Goal: Transaction & Acquisition: Subscribe to service/newsletter

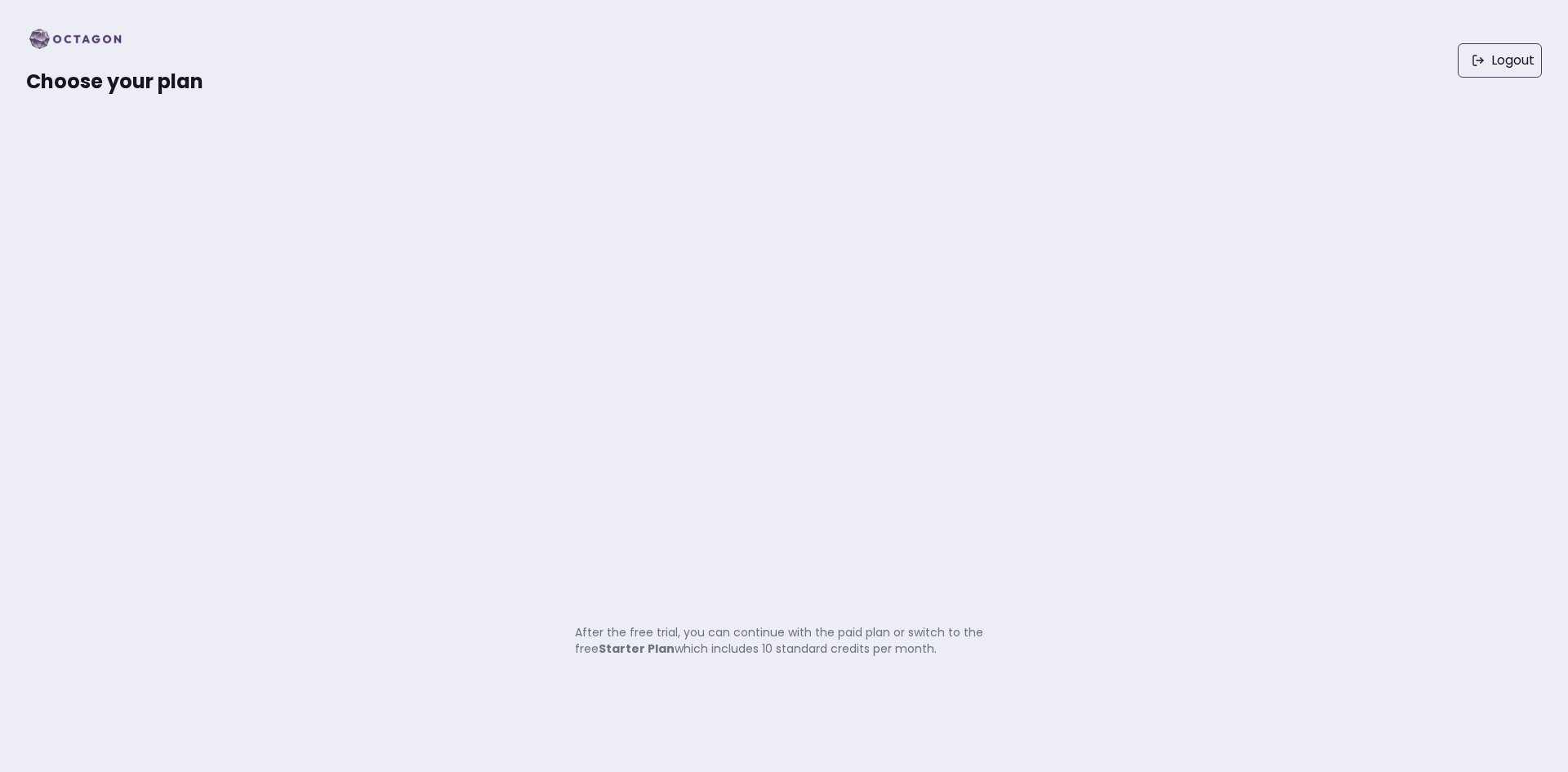
drag, startPoint x: 581, startPoint y: 630, endPoint x: 1090, endPoint y: 655, distance: 509.6
click at [1090, 655] on div "Choose your plan Logout After the free trial, you can continue with the paid pl…" at bounding box center [784, 386] width 1568 height 772
drag, startPoint x: 1090, startPoint y: 655, endPoint x: 1122, endPoint y: 607, distance: 57.7
click at [1121, 609] on div "Choose your plan Logout After the free trial, you can continue with the paid pl…" at bounding box center [784, 386] width 1568 height 772
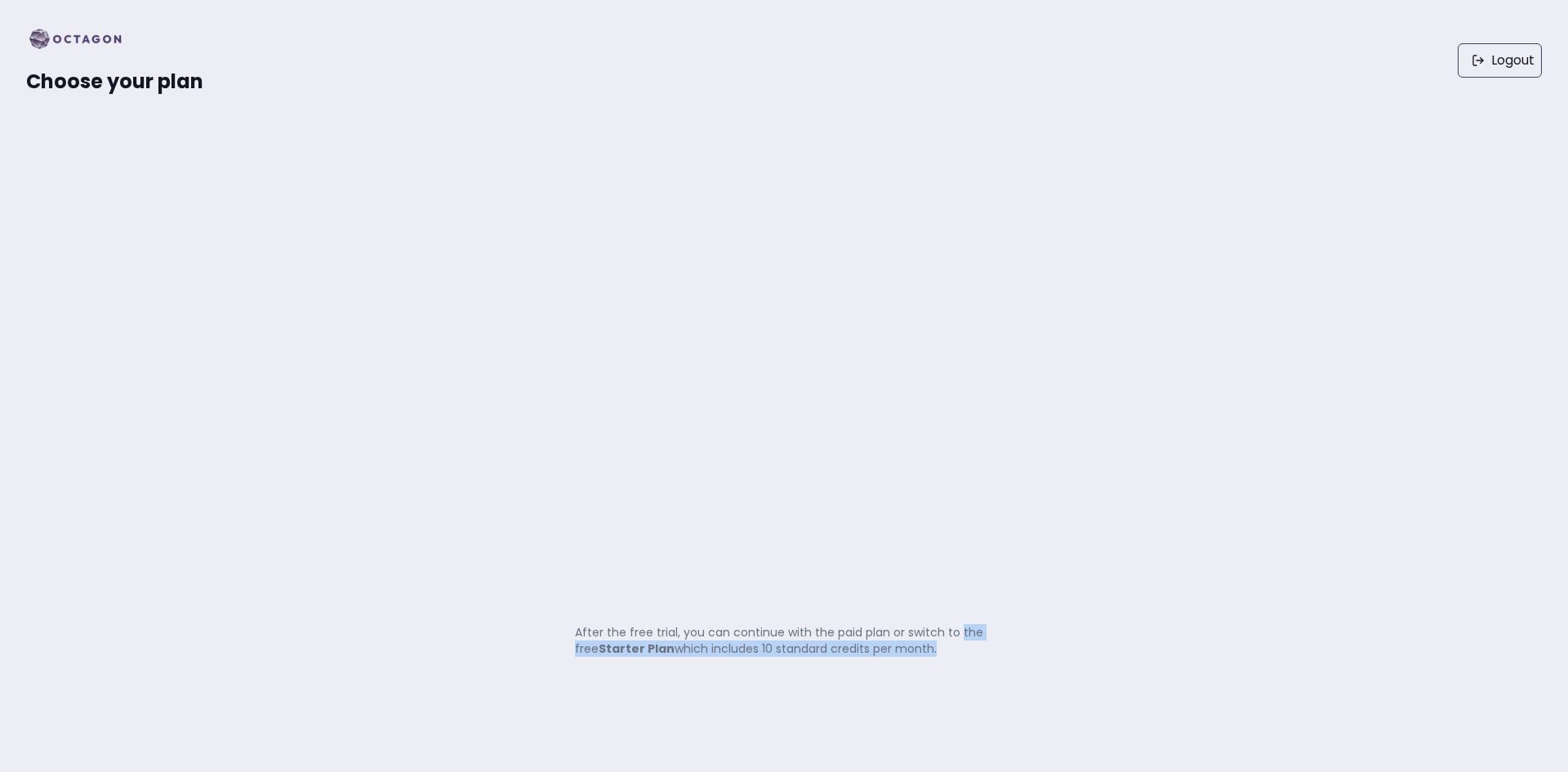
click at [1122, 607] on div "Choose your plan Logout After the free trial, you can continue with the paid pl…" at bounding box center [784, 386] width 1568 height 772
drag, startPoint x: 1137, startPoint y: 591, endPoint x: 1125, endPoint y: 642, distance: 52.4
click at [1126, 642] on div "Choose your plan Logout After the free trial, you can continue with the paid pl…" at bounding box center [784, 386] width 1568 height 772
click at [1125, 642] on div "Choose your plan Logout After the free trial, you can continue with the paid pl…" at bounding box center [784, 386] width 1568 height 772
click at [812, 669] on div "Choose your plan Logout After the free trial, you can continue with the paid pl…" at bounding box center [784, 386] width 1568 height 772
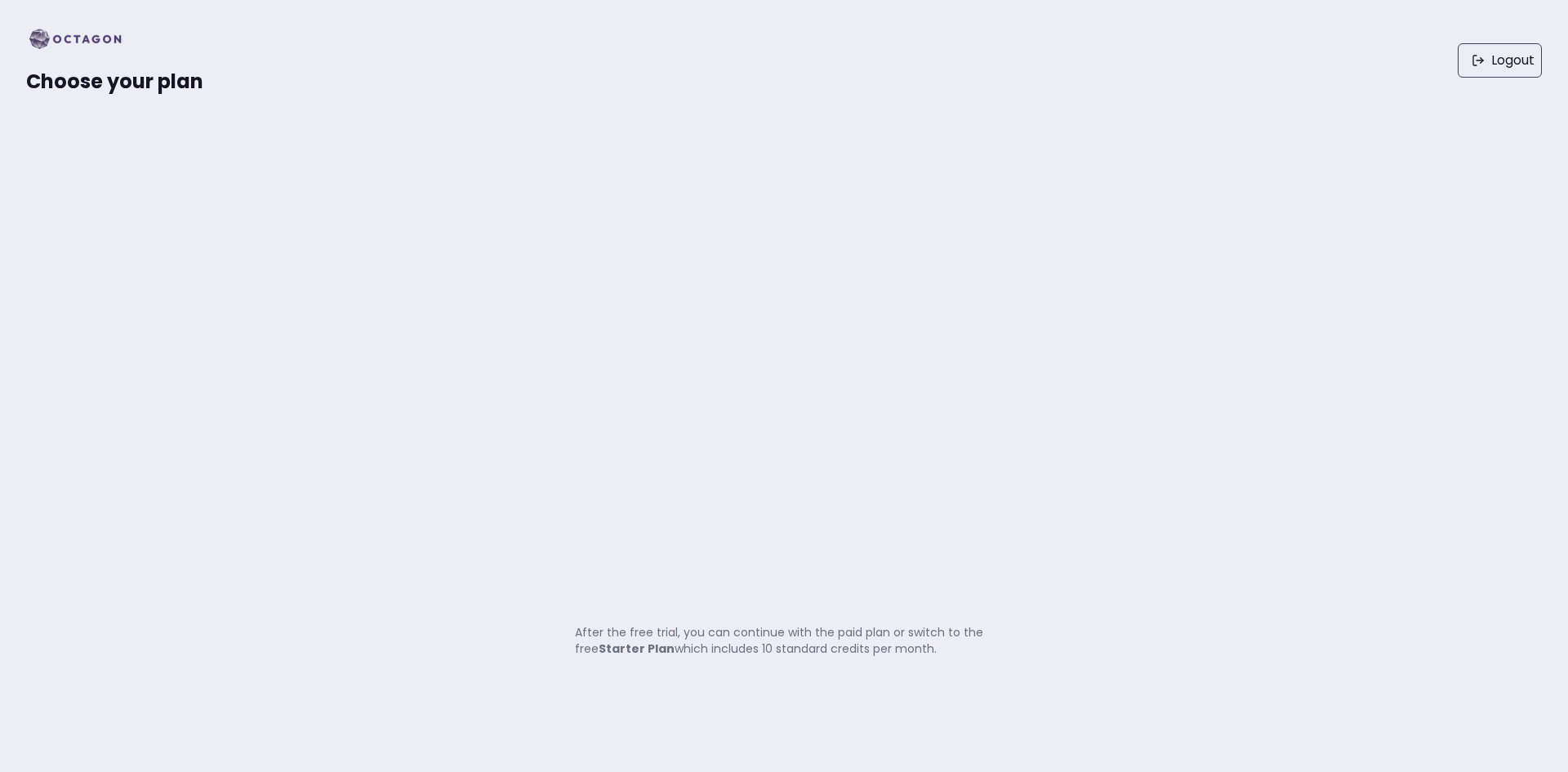
click at [63, 47] on img at bounding box center [80, 38] width 109 height 26
click at [87, 31] on img at bounding box center [80, 38] width 109 height 26
click at [766, 656] on p "After the free trial, you can continue with the paid plan or switch to the free…" at bounding box center [784, 640] width 419 height 32
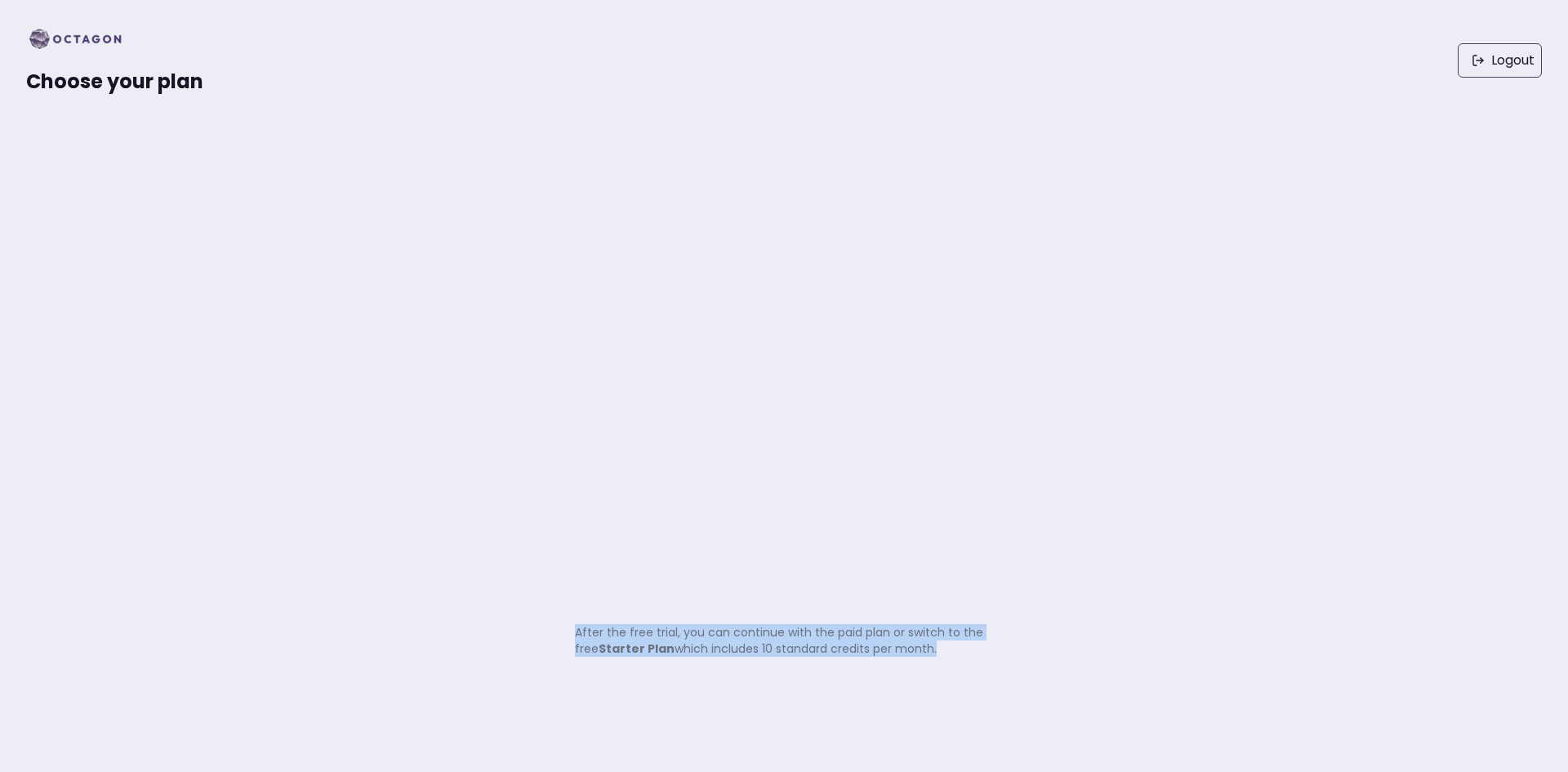
click at [920, 656] on p "After the free trial, you can continue with the paid plan or switch to the free…" at bounding box center [784, 640] width 419 height 32
drag, startPoint x: 996, startPoint y: 656, endPoint x: 671, endPoint y: 637, distance: 325.6
click at [671, 637] on div "Choose your plan Logout After the free trial, you can continue with the paid pl…" at bounding box center [784, 386] width 1568 height 772
click at [671, 637] on p "After the free trial, you can continue with the paid plan or switch to the free…" at bounding box center [784, 640] width 419 height 32
